Goal: Task Accomplishment & Management: Use online tool/utility

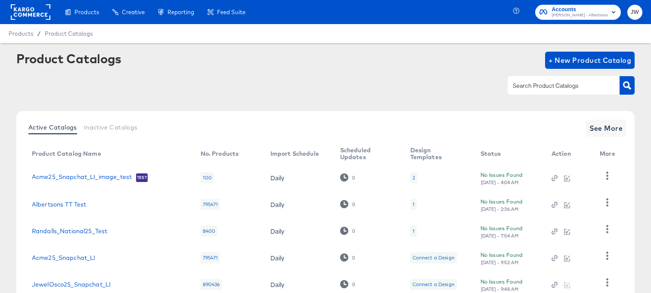
scroll to position [62, 0]
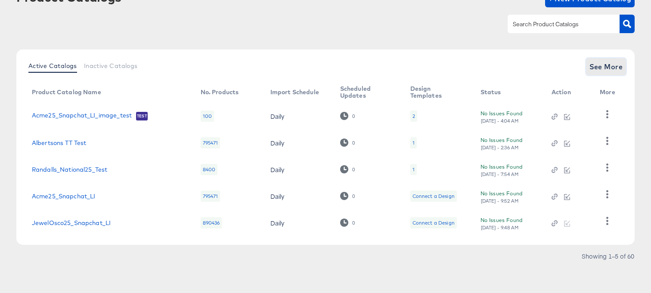
click at [610, 63] on span "See More" at bounding box center [606, 67] width 34 height 12
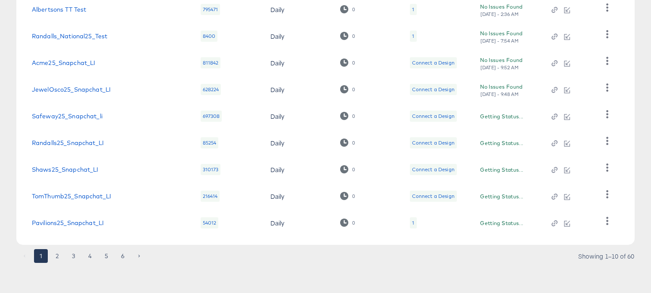
scroll to position [195, 0]
click at [64, 222] on link "Pavilions25_Snapchat_LI" at bounding box center [68, 222] width 72 height 7
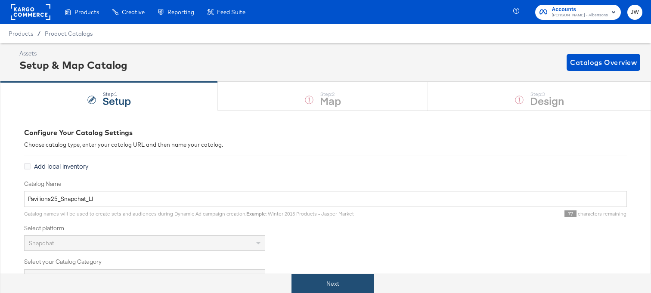
click at [312, 288] on button "Next" at bounding box center [332, 283] width 82 height 19
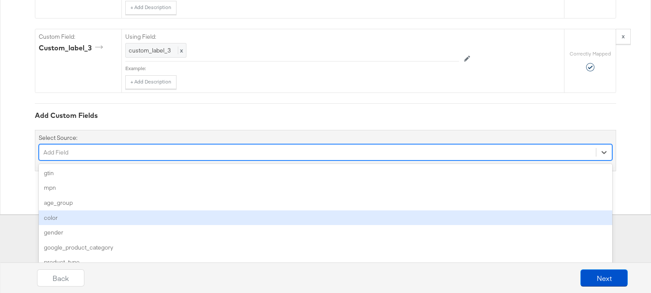
scroll to position [3124, 0]
click at [238, 161] on div "option color focused, 4 of 102. 102 results available. Use Up and Down to choos…" at bounding box center [325, 152] width 573 height 16
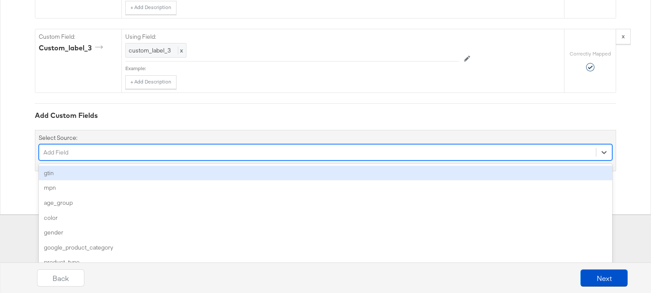
type input "2"
click at [176, 172] on div "custom_label_2" at bounding box center [325, 173] width 573 height 15
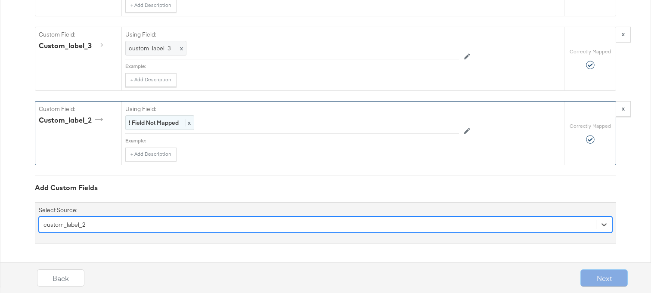
click at [173, 125] on strong "! Field Not Mapped" at bounding box center [154, 123] width 50 height 8
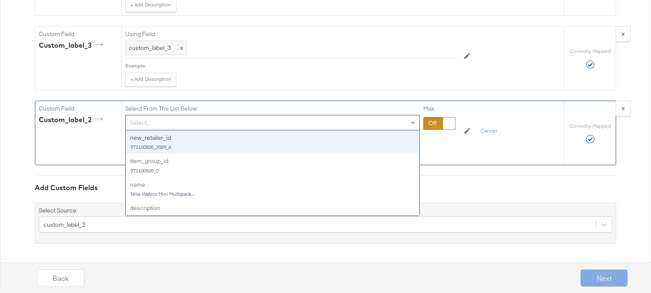
click at [173, 125] on div "Select..." at bounding box center [272, 122] width 293 height 15
type input "eve"
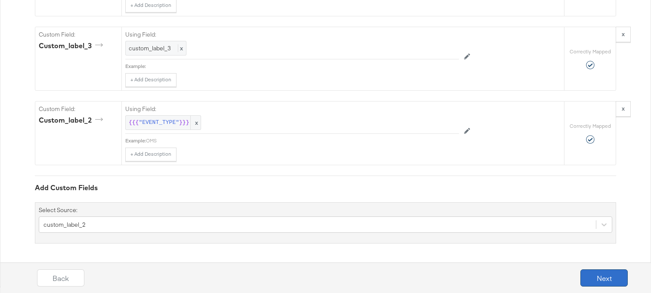
click at [611, 279] on button "Next" at bounding box center [603, 277] width 47 height 17
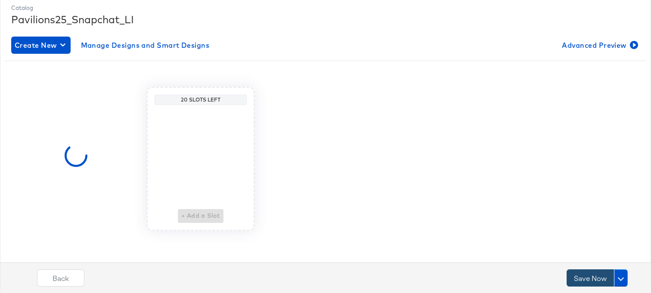
scroll to position [0, 0]
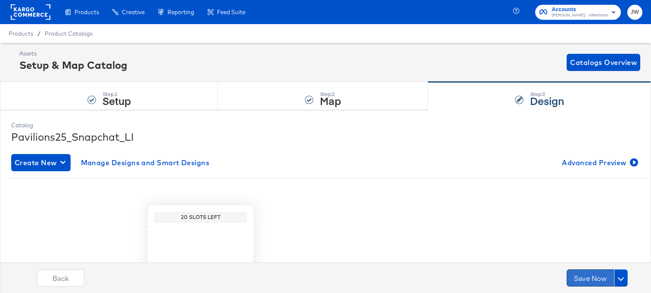
click at [586, 276] on button "Save Now" at bounding box center [589, 277] width 47 height 17
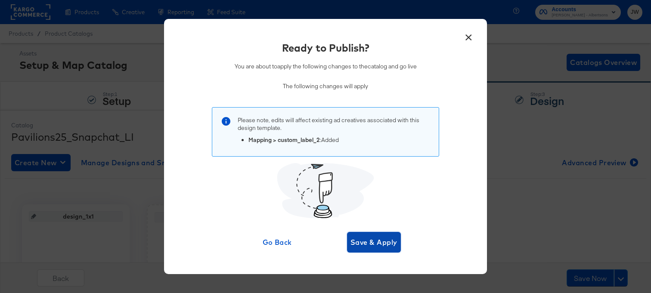
click at [375, 250] on button "Save & Apply" at bounding box center [374, 242] width 54 height 21
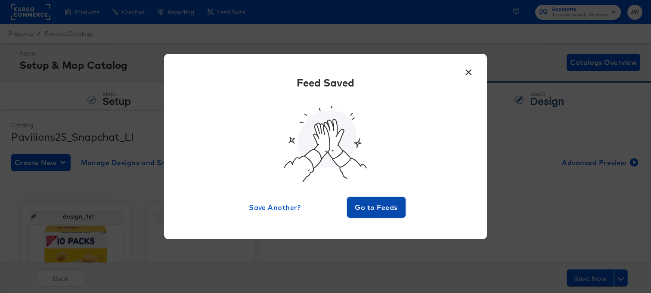
click at [389, 204] on span "Go to Feeds" at bounding box center [376, 207] width 52 height 12
